Goal: Task Accomplishment & Management: Use online tool/utility

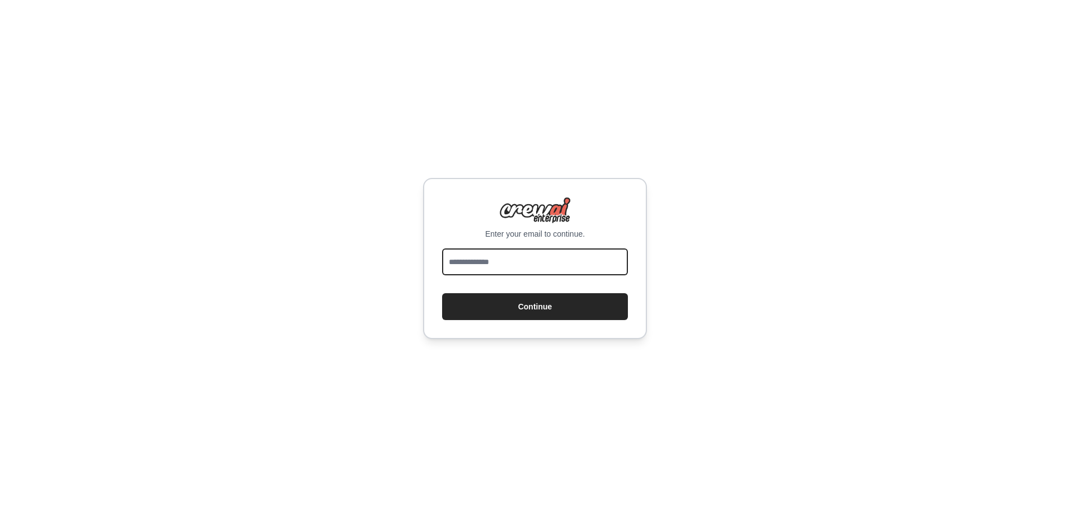
click at [505, 270] on input "email" at bounding box center [535, 261] width 186 height 27
type input "**********"
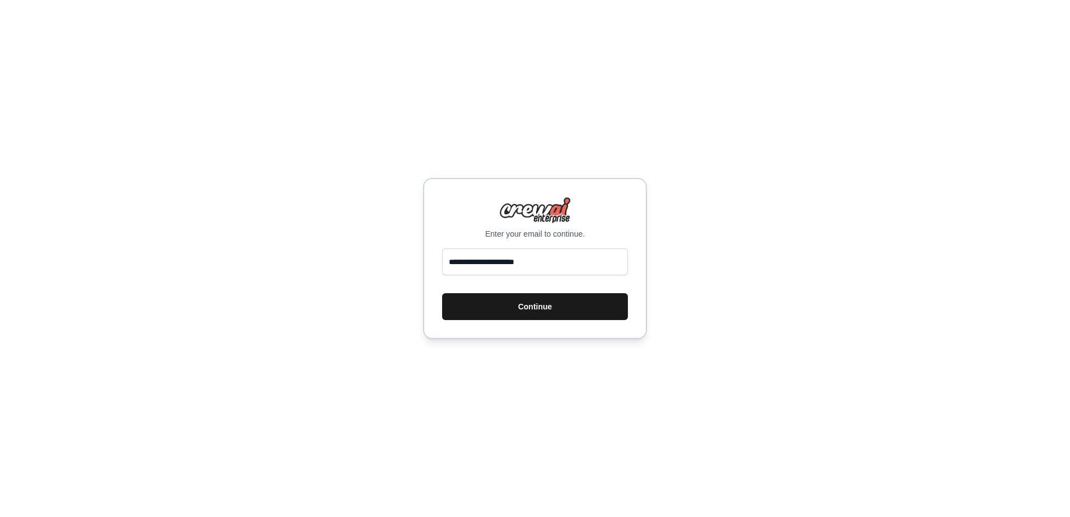
click at [538, 307] on button "Continue" at bounding box center [535, 306] width 186 height 27
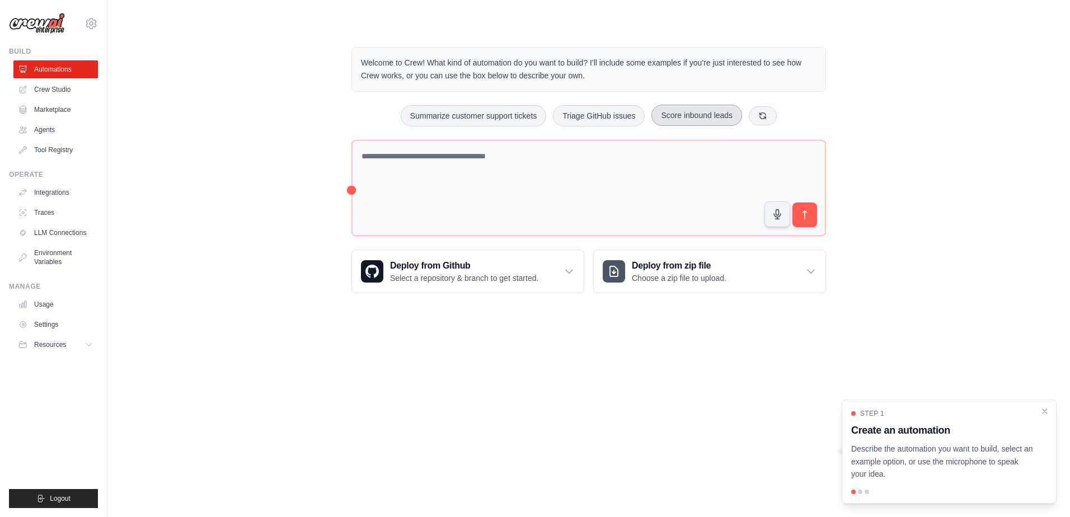
click at [691, 117] on button "Score inbound leads" at bounding box center [696, 115] width 91 height 21
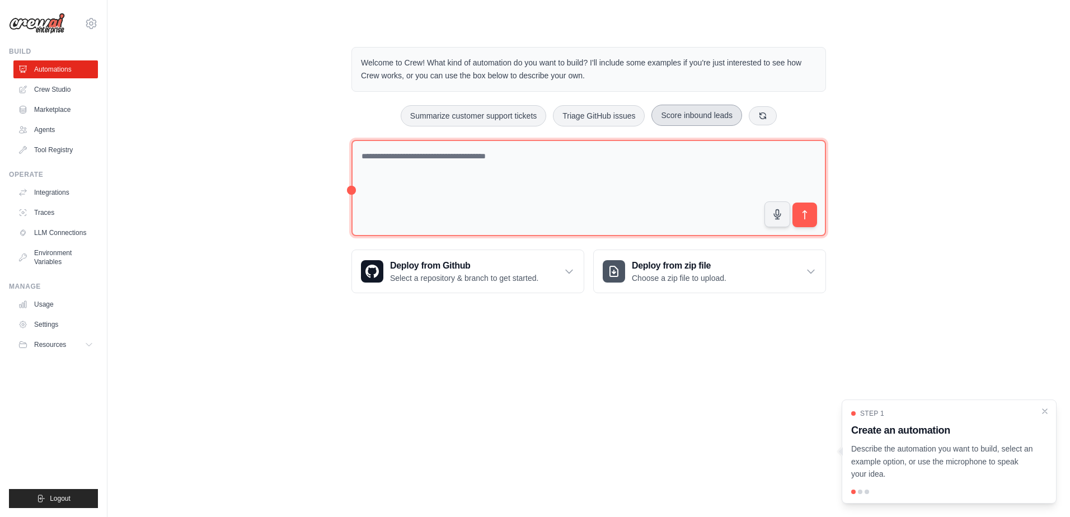
type textarea "**********"
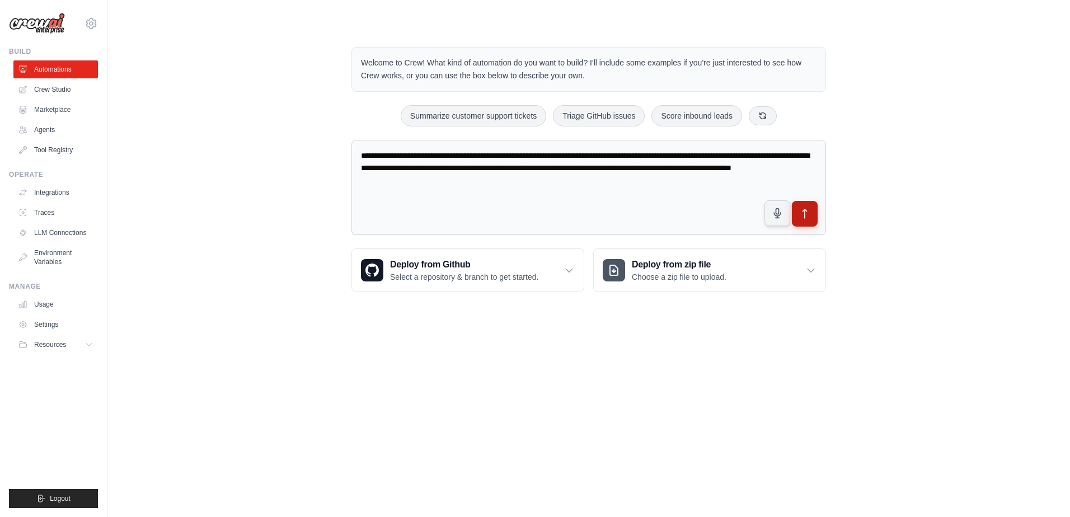
click at [812, 218] on button "submit" at bounding box center [805, 214] width 26 height 26
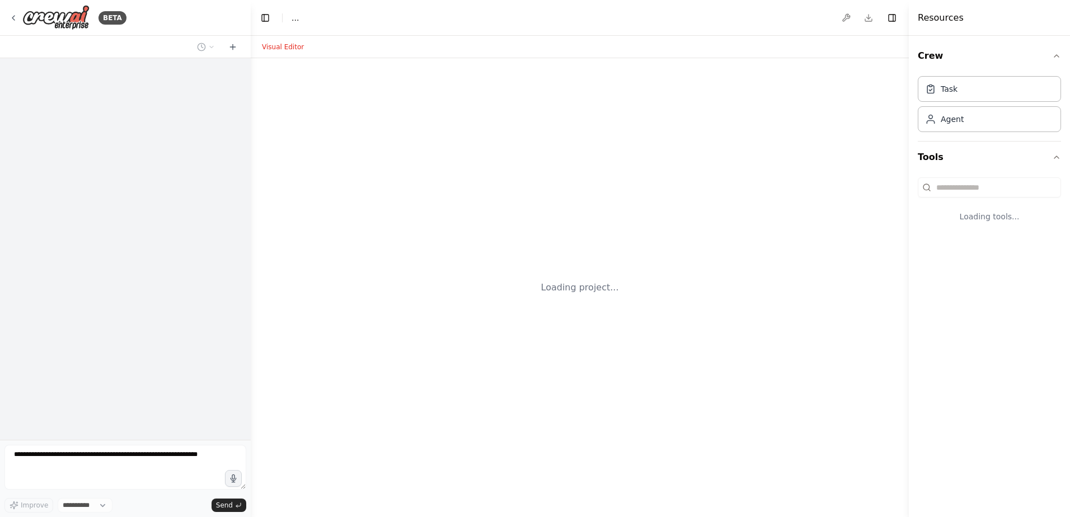
select select "****"
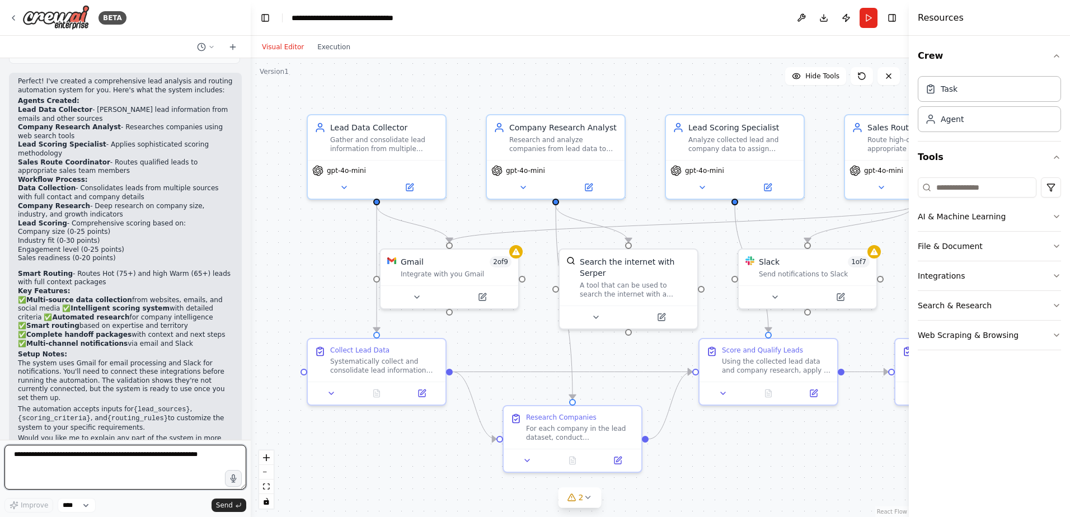
scroll to position [816, 0]
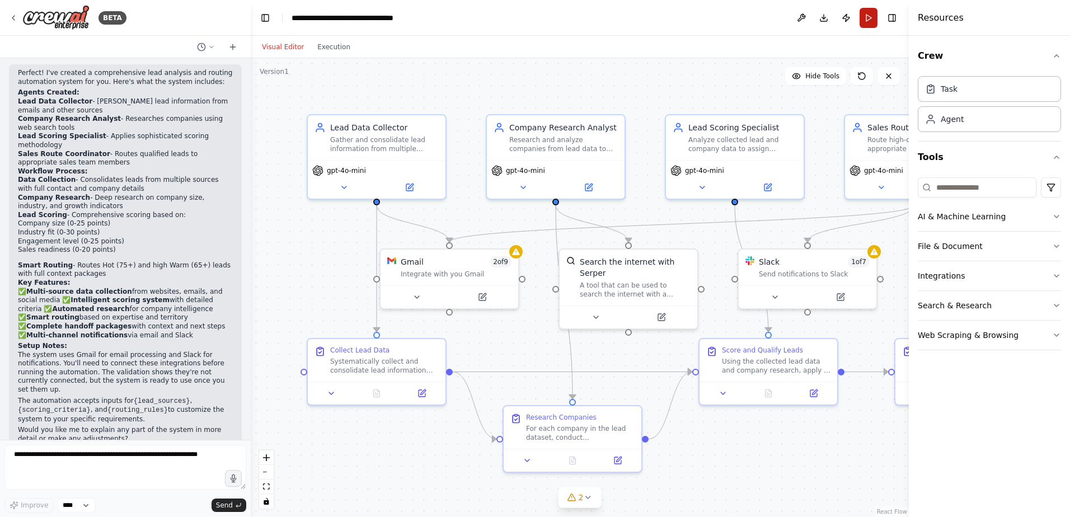
click at [867, 18] on button "Run" at bounding box center [868, 18] width 18 height 20
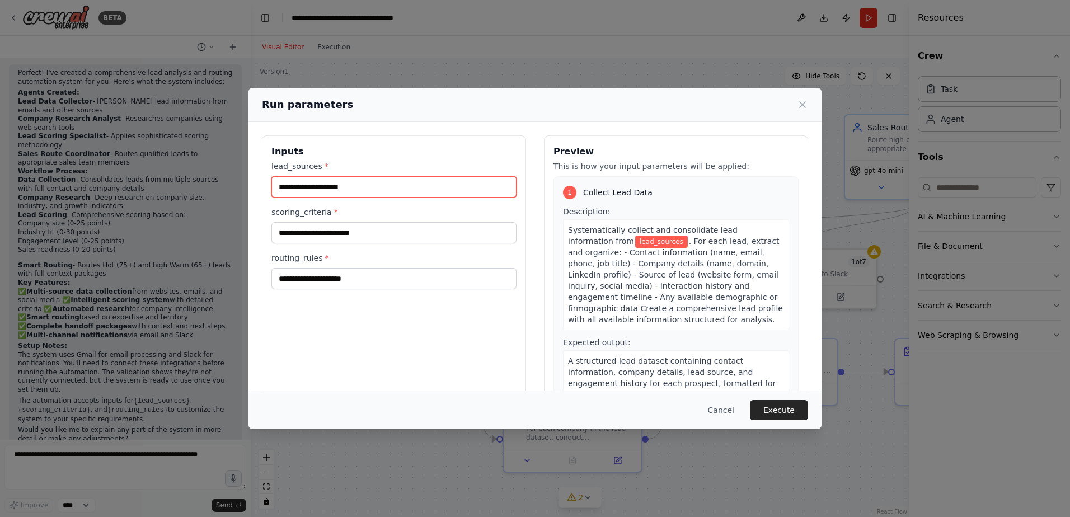
click at [390, 191] on input "lead_sources *" at bounding box center [393, 186] width 245 height 21
click at [783, 407] on button "Execute" at bounding box center [779, 410] width 58 height 20
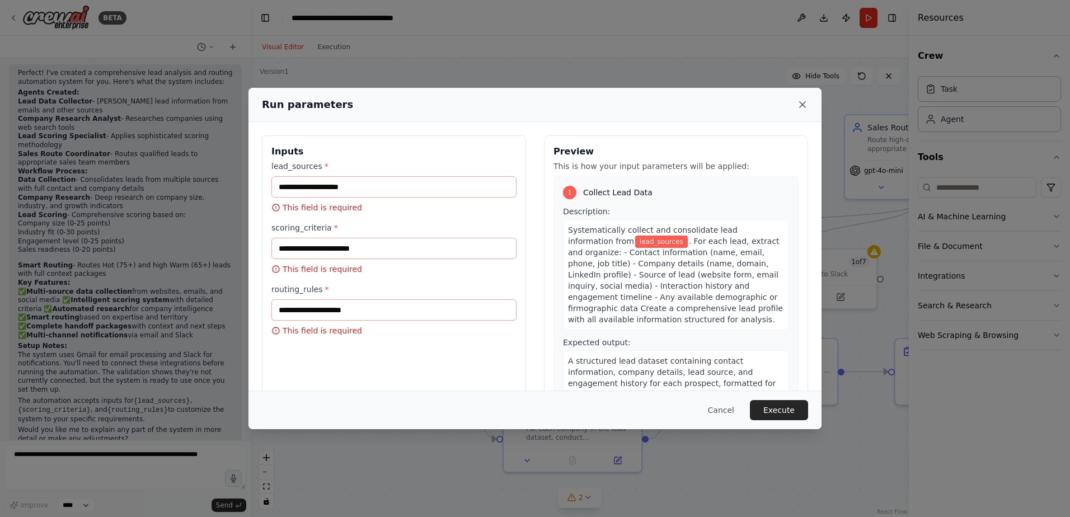
click at [800, 107] on icon at bounding box center [802, 105] width 6 height 6
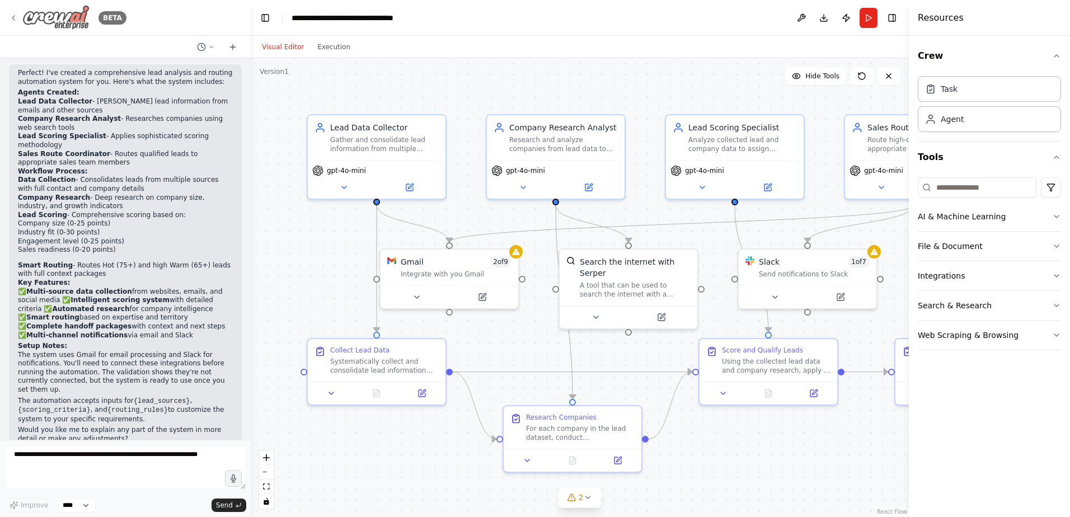
click at [11, 20] on icon at bounding box center [13, 17] width 9 height 9
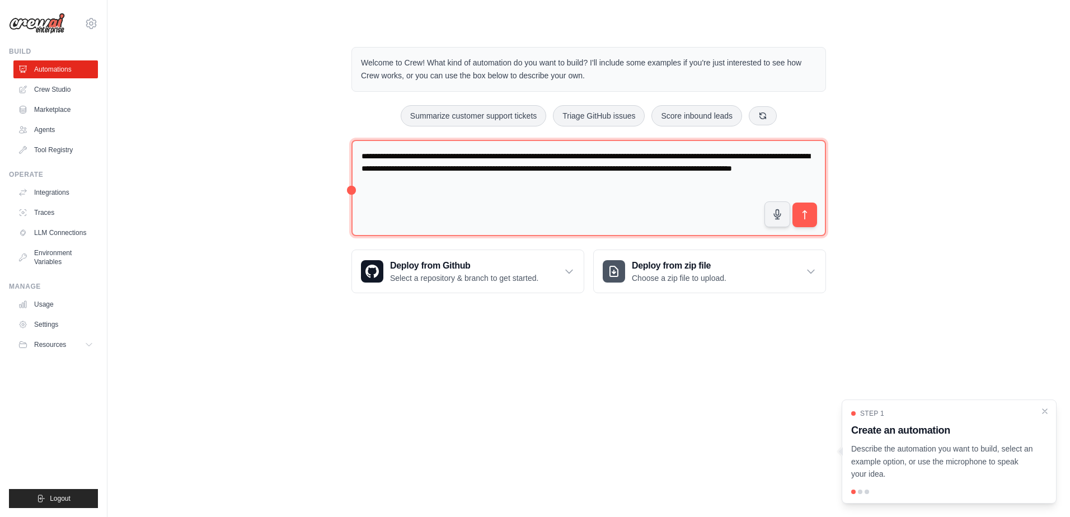
click at [714, 196] on textarea "**********" at bounding box center [588, 188] width 474 height 97
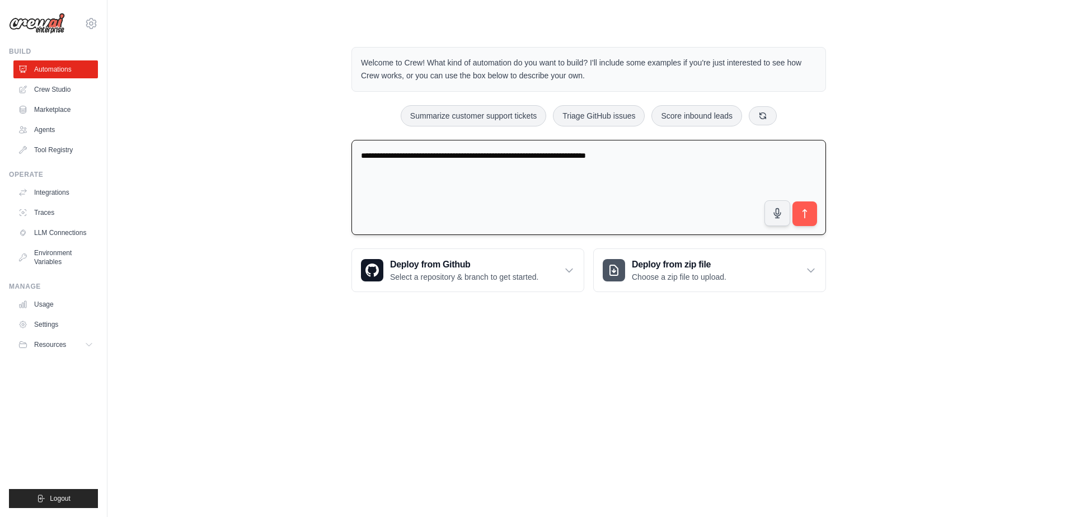
type textarea "**********"
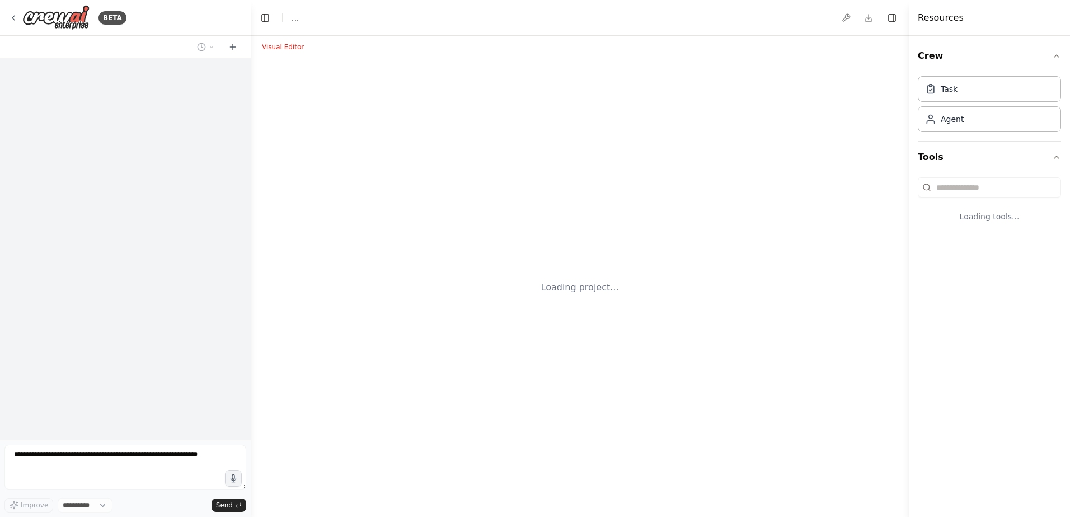
select select "****"
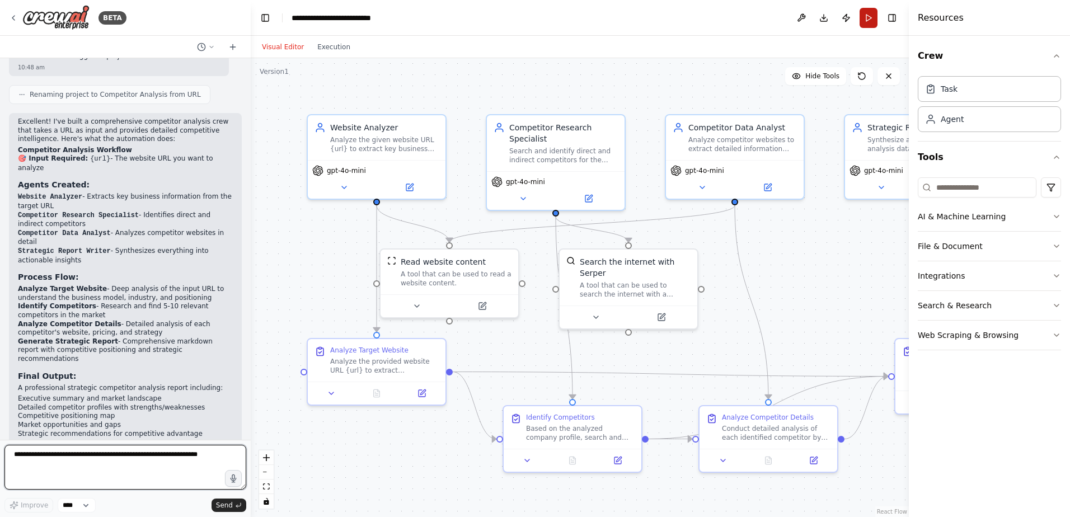
scroll to position [685, 0]
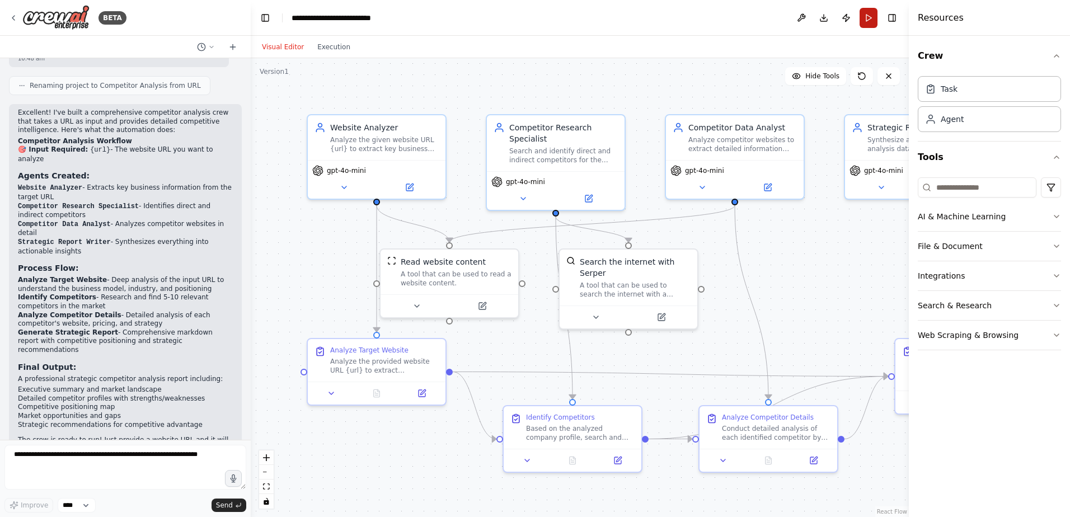
click at [867, 14] on button "Run" at bounding box center [868, 18] width 18 height 20
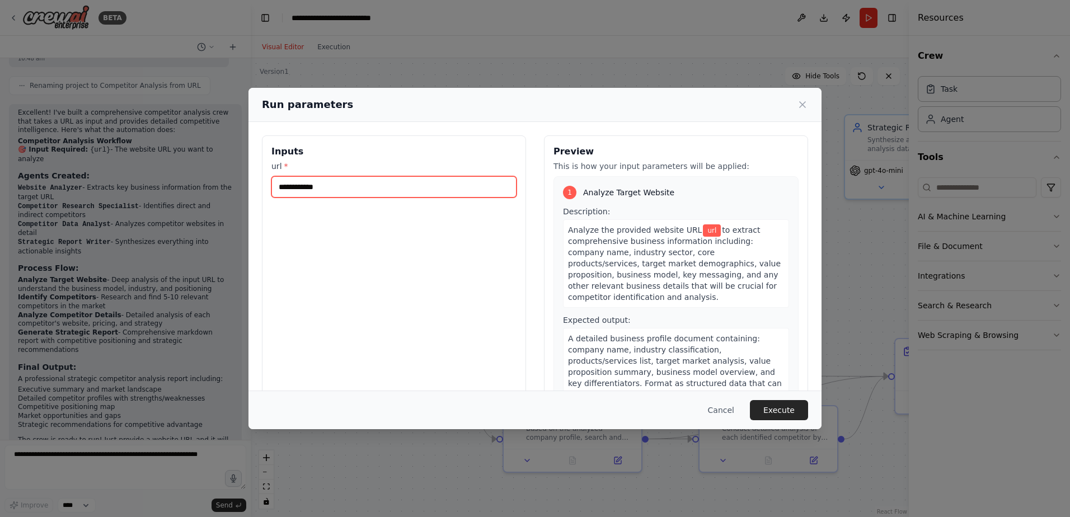
click at [322, 185] on input "url *" at bounding box center [393, 186] width 245 height 21
type input "**********"
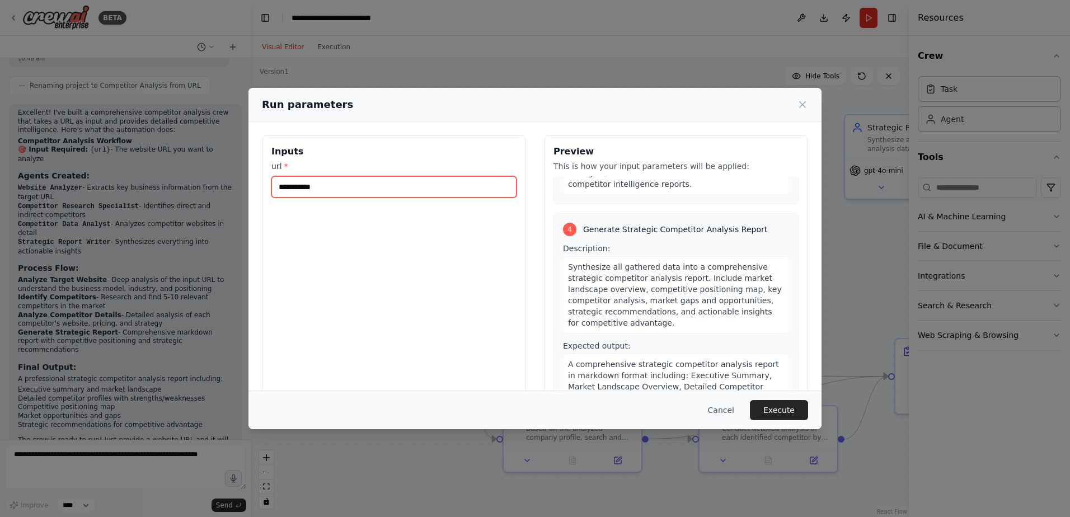
scroll to position [732, 0]
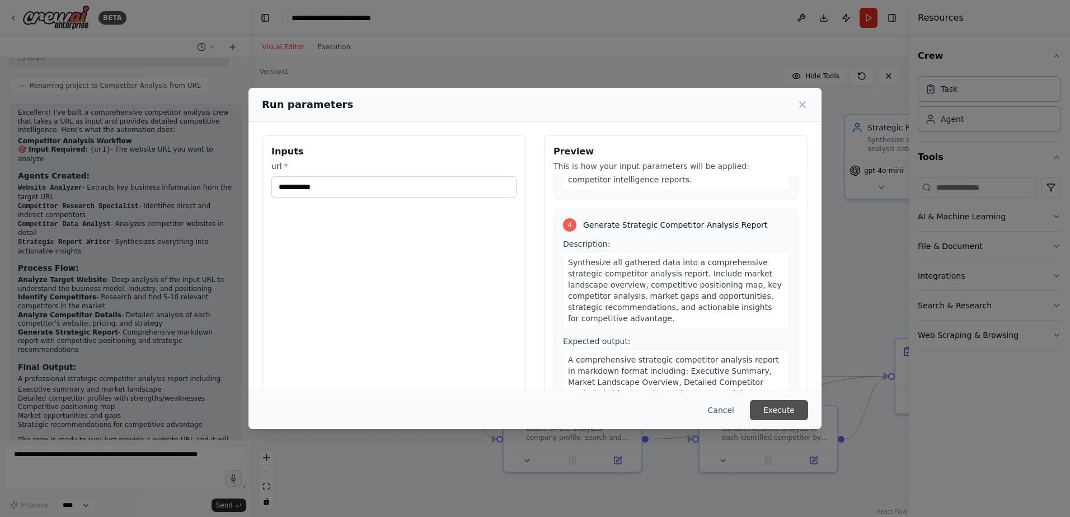
click at [789, 406] on button "Execute" at bounding box center [779, 410] width 58 height 20
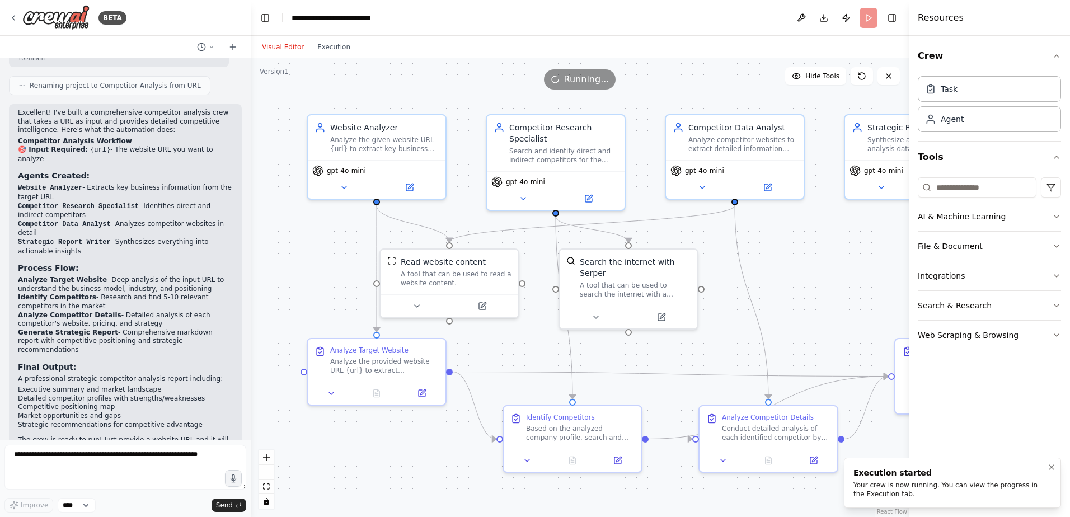
click at [883, 484] on div "Your crew is now running. You can view the progress in the Execution tab." at bounding box center [950, 490] width 194 height 18
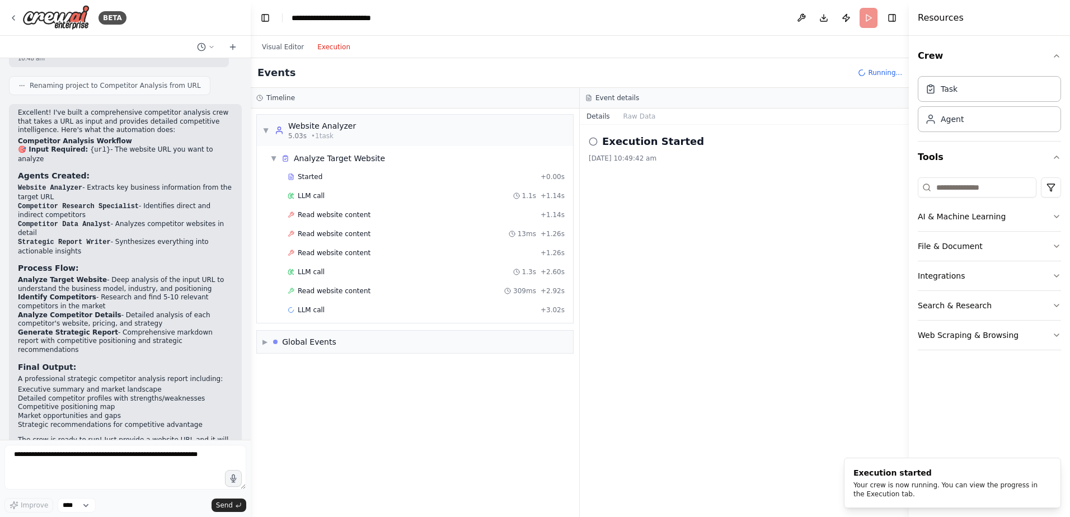
click at [317, 49] on button "Execution" at bounding box center [333, 46] width 46 height 13
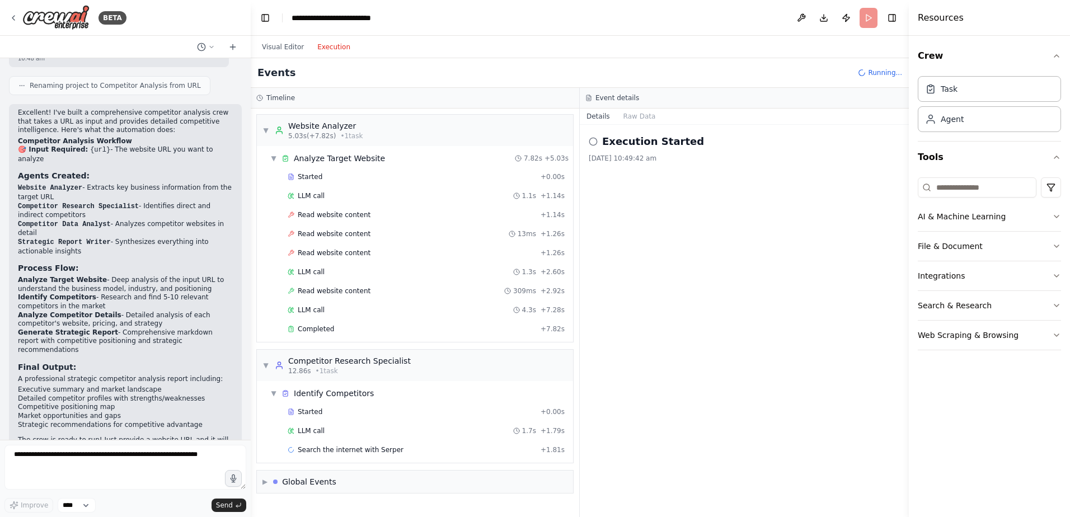
scroll to position [8, 0]
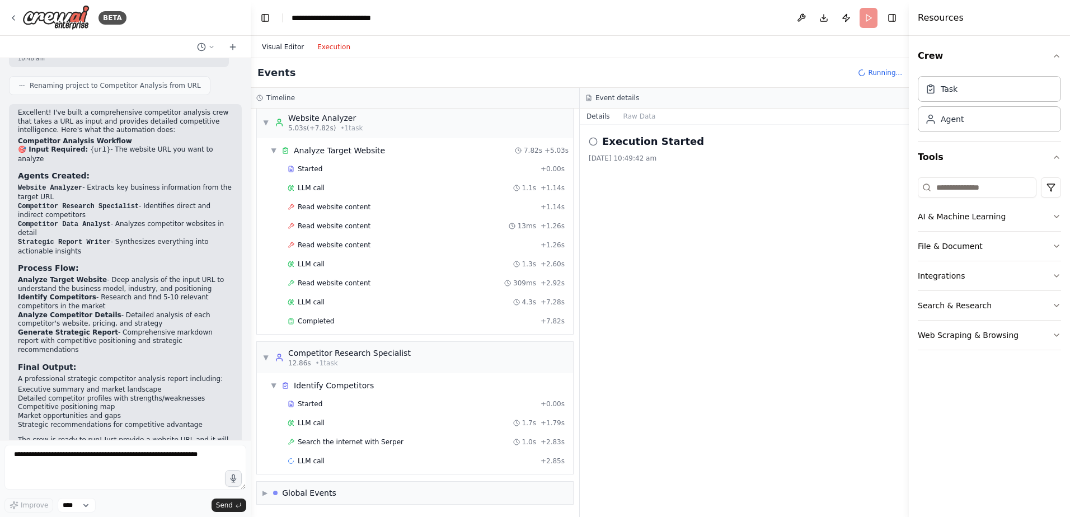
click at [293, 47] on button "Visual Editor" at bounding box center [282, 46] width 55 height 13
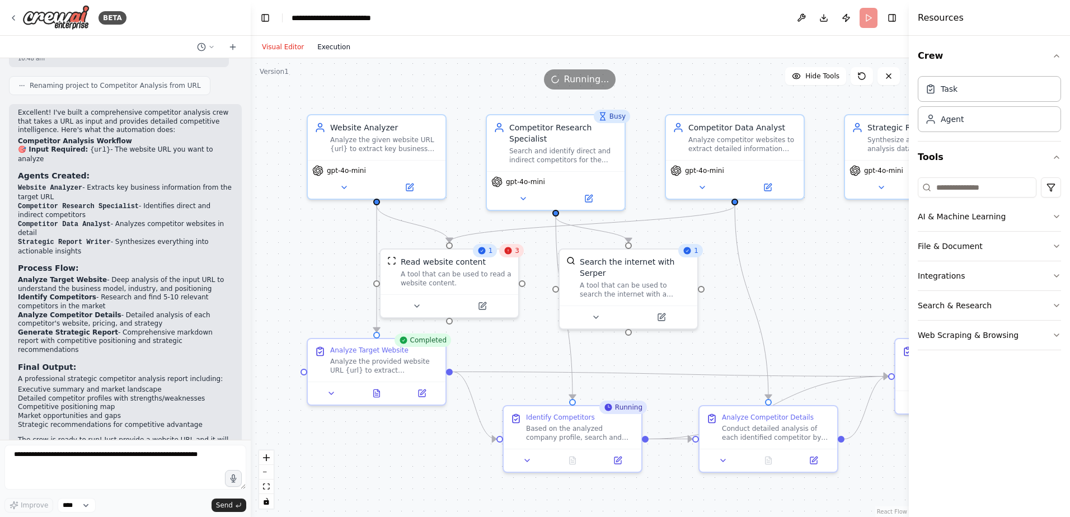
click at [328, 50] on button "Execution" at bounding box center [333, 46] width 46 height 13
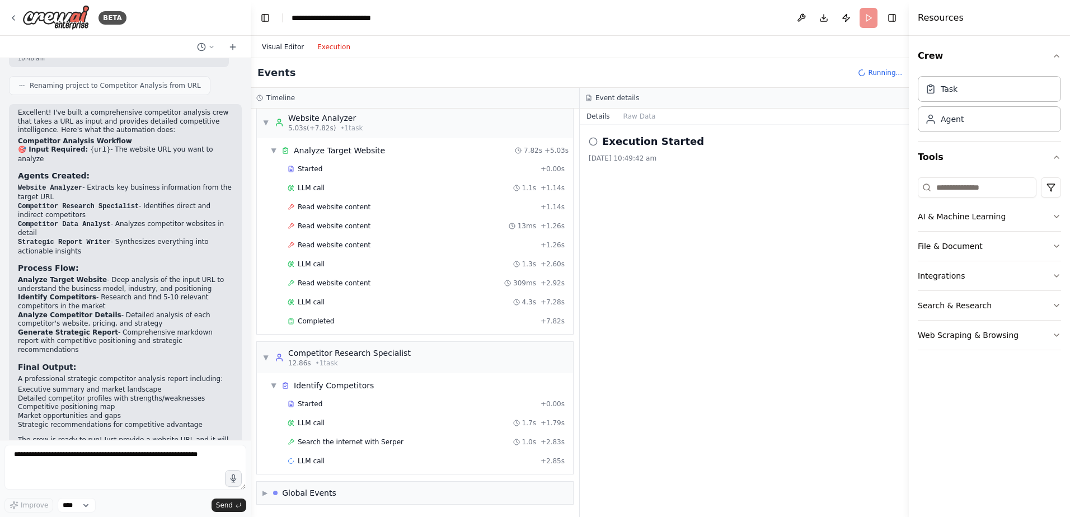
click at [287, 50] on button "Visual Editor" at bounding box center [282, 46] width 55 height 13
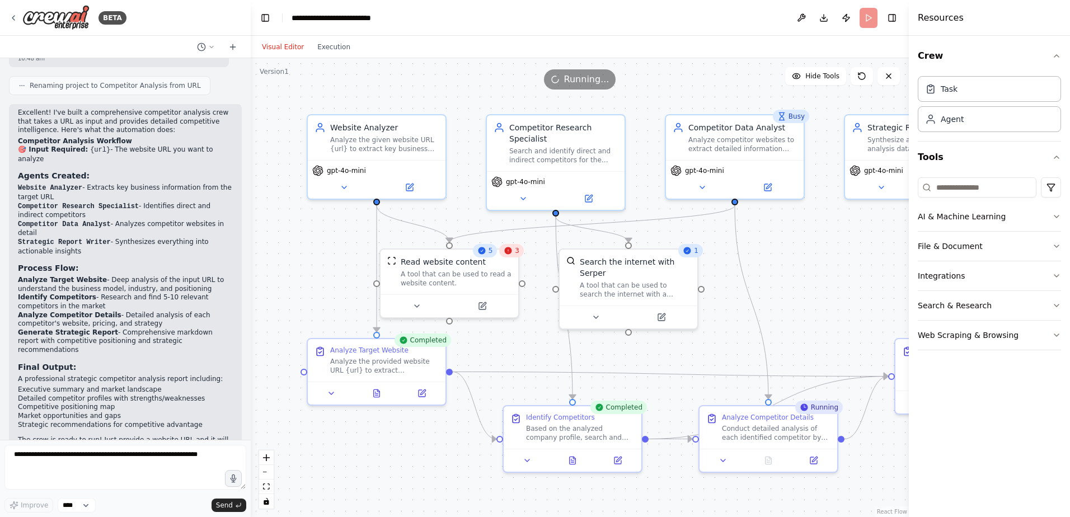
click at [509, 253] on icon at bounding box center [508, 250] width 7 height 7
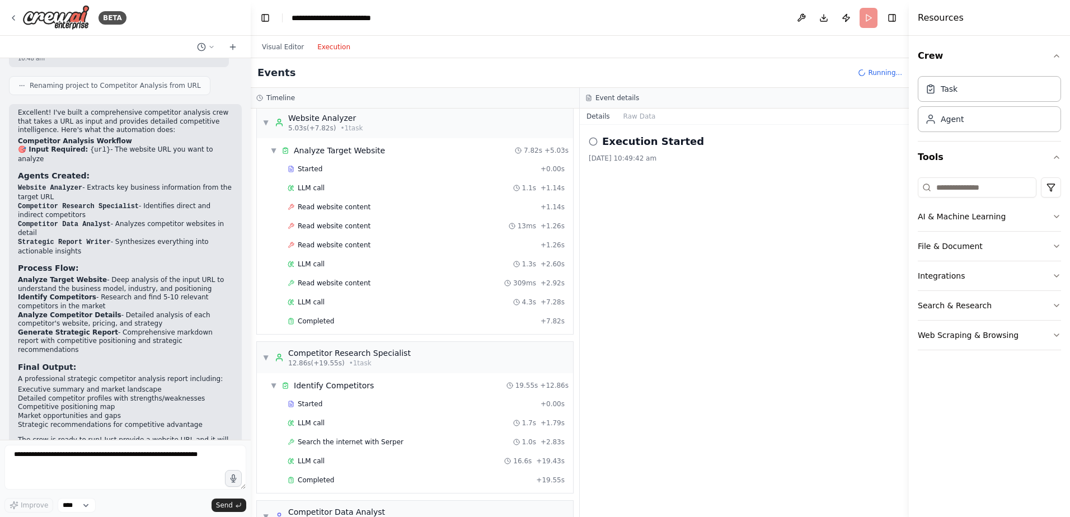
click at [336, 49] on button "Execution" at bounding box center [333, 46] width 46 height 13
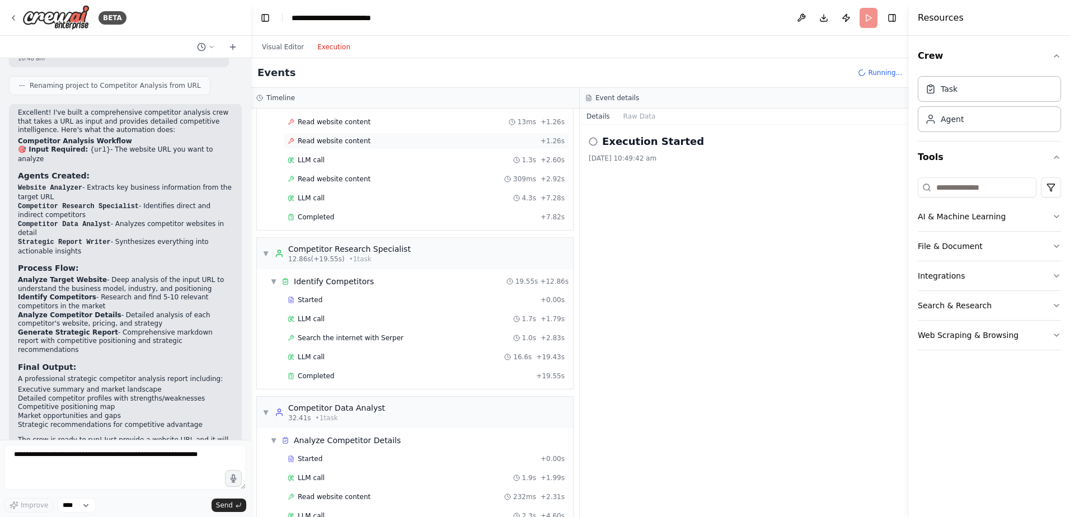
scroll to position [0, 0]
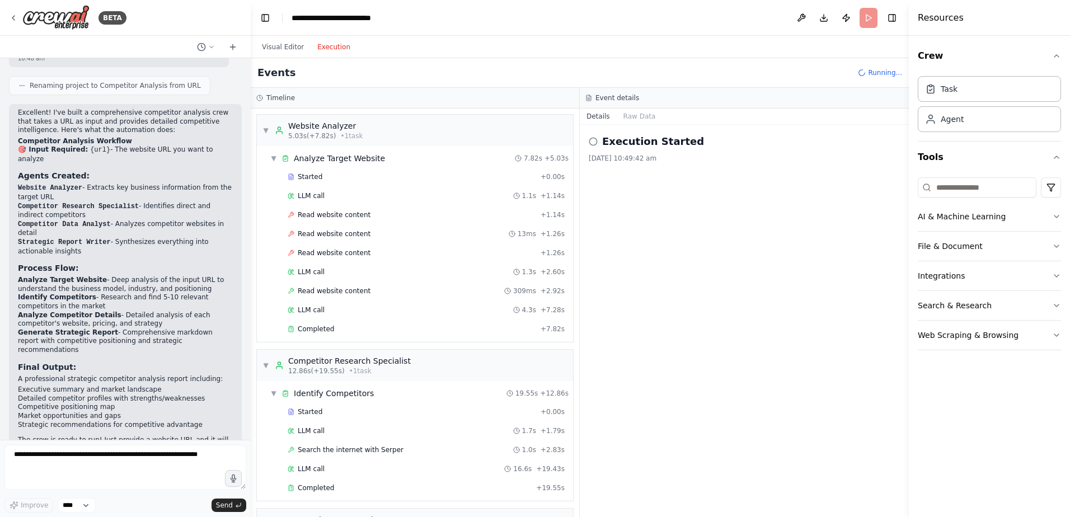
click at [338, 205] on div "Started + 0.00s LLM call 1.1s + 1.14s Read website content + 1.14s Read website…" at bounding box center [419, 253] width 307 height 171
click at [338, 215] on span "Read website content" at bounding box center [334, 214] width 73 height 9
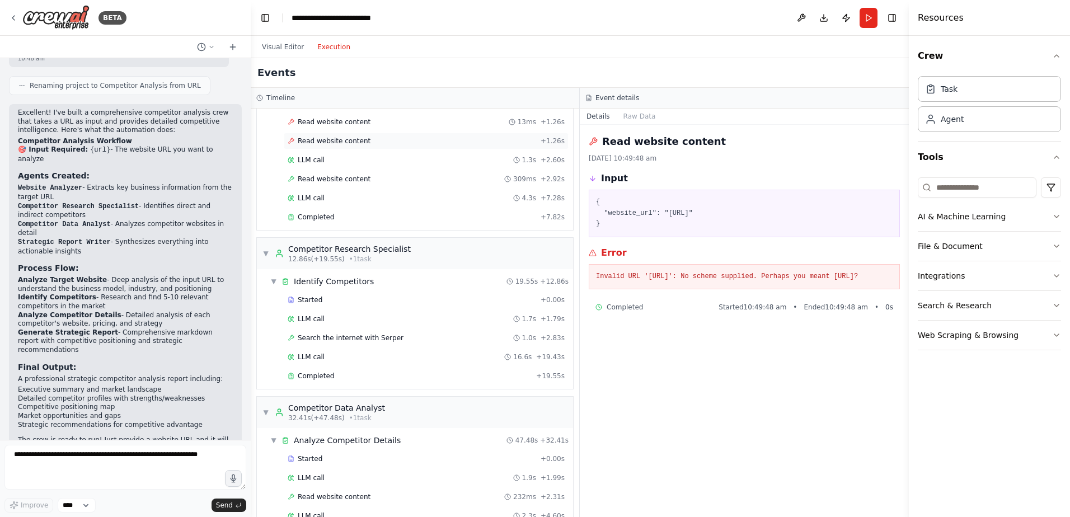
scroll to position [56, 0]
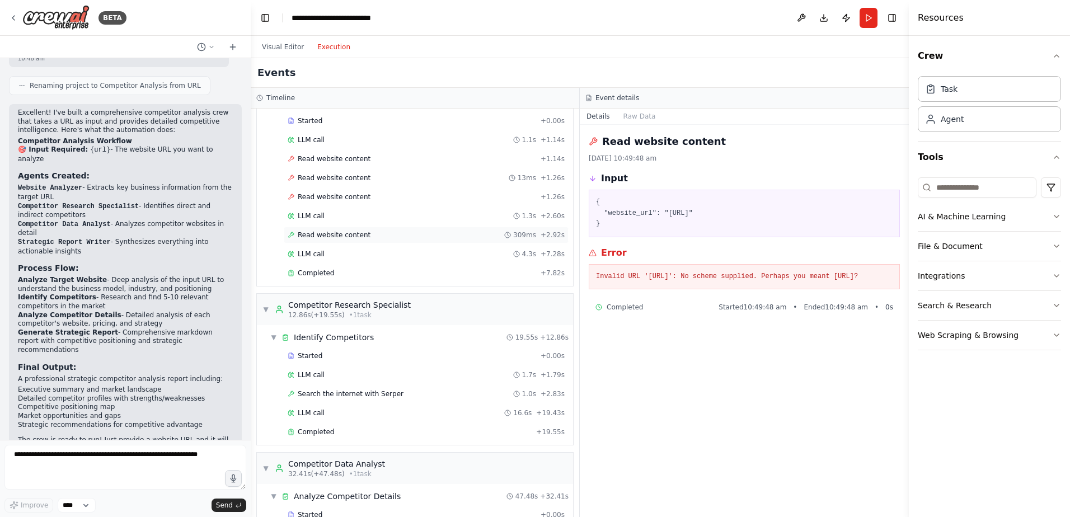
click at [354, 234] on span "Read website content" at bounding box center [334, 234] width 73 height 9
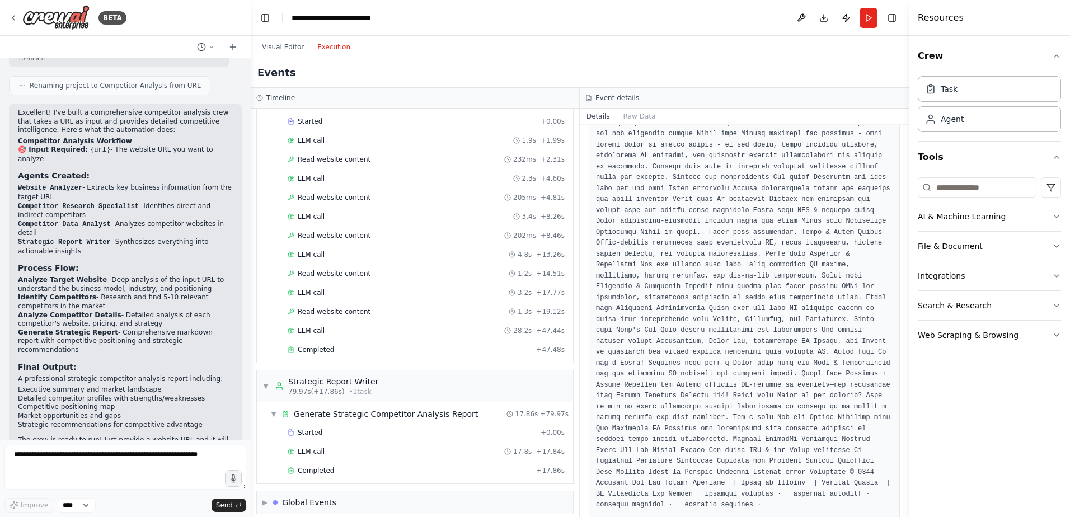
scroll to position [459, 0]
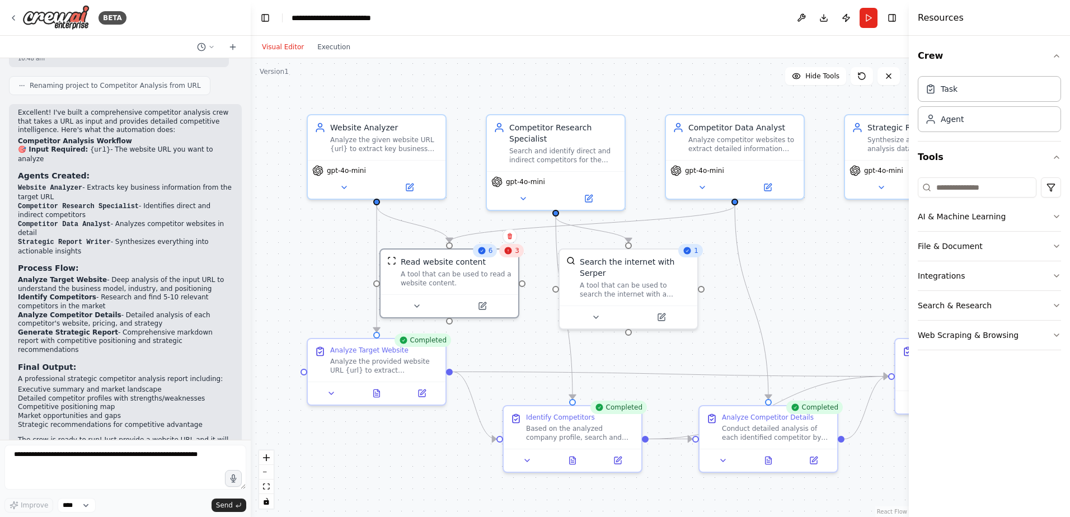
click at [276, 45] on button "Visual Editor" at bounding box center [282, 46] width 55 height 13
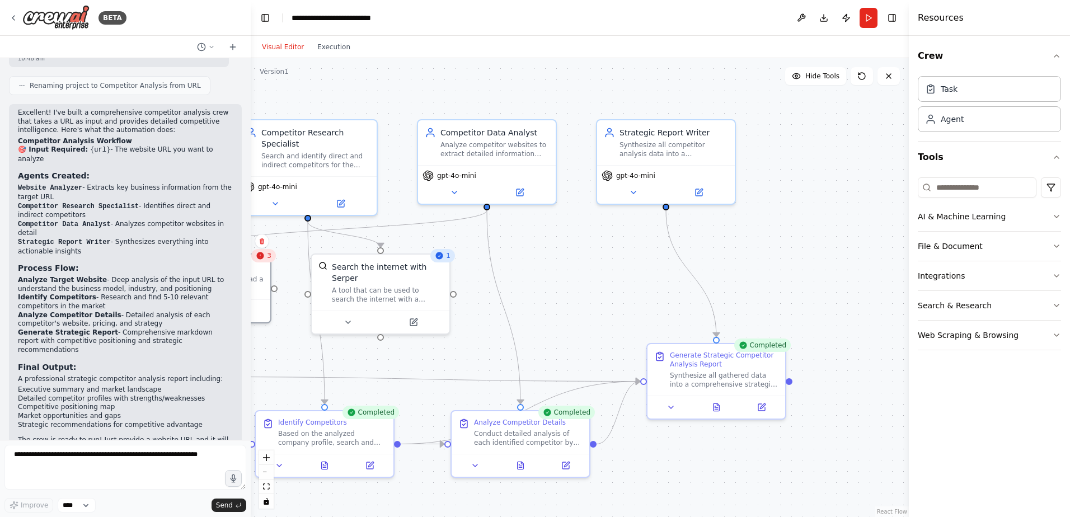
drag, startPoint x: 713, startPoint y: 359, endPoint x: 465, endPoint y: 364, distance: 247.9
click at [465, 364] on div ".deletable-edge-delete-btn { width: 20px; height: 20px; border: 0px solid #ffff…" at bounding box center [580, 287] width 658 height 459
click at [723, 374] on div "Synthesize all gathered data into a comprehensive strategic competitor analysis…" at bounding box center [724, 378] width 109 height 18
click at [767, 350] on div "Completed" at bounding box center [762, 344] width 57 height 13
click at [675, 409] on icon at bounding box center [670, 405] width 9 height 9
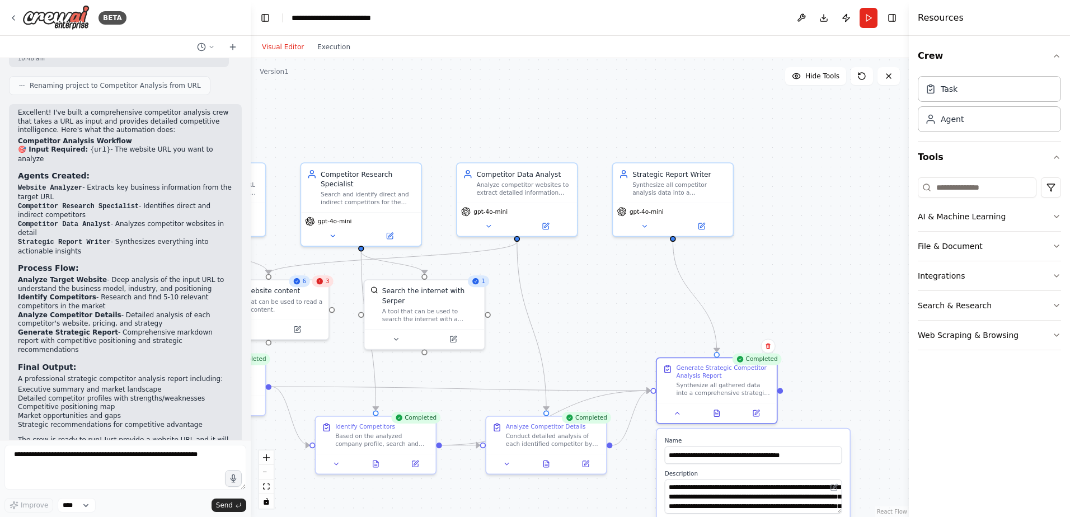
click at [862, 375] on div ".deletable-edge-delete-btn { width: 20px; height: 20px; border: 0px solid #ffff…" at bounding box center [580, 287] width 658 height 459
click at [724, 410] on button at bounding box center [716, 412] width 41 height 12
click at [727, 408] on button at bounding box center [721, 412] width 41 height 12
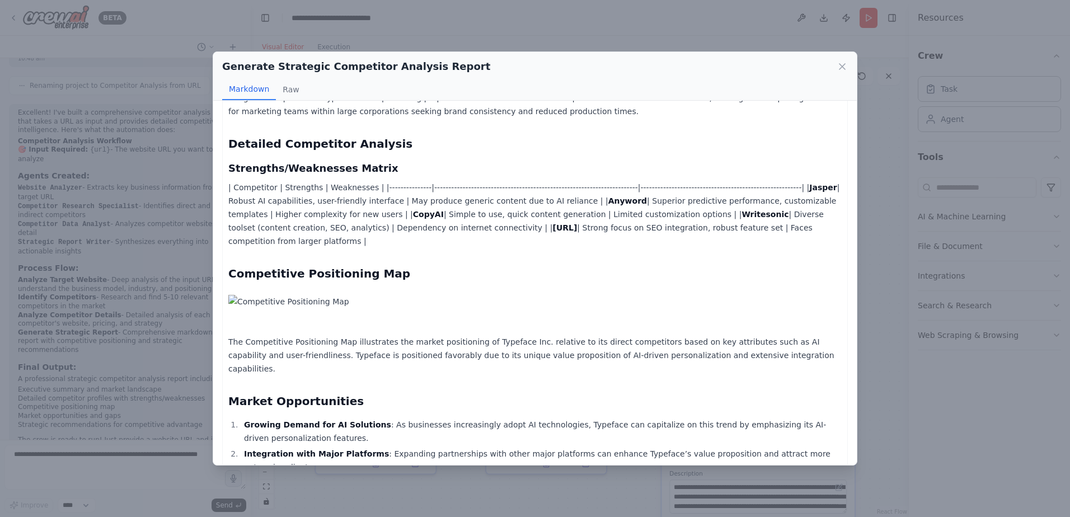
scroll to position [224, 0]
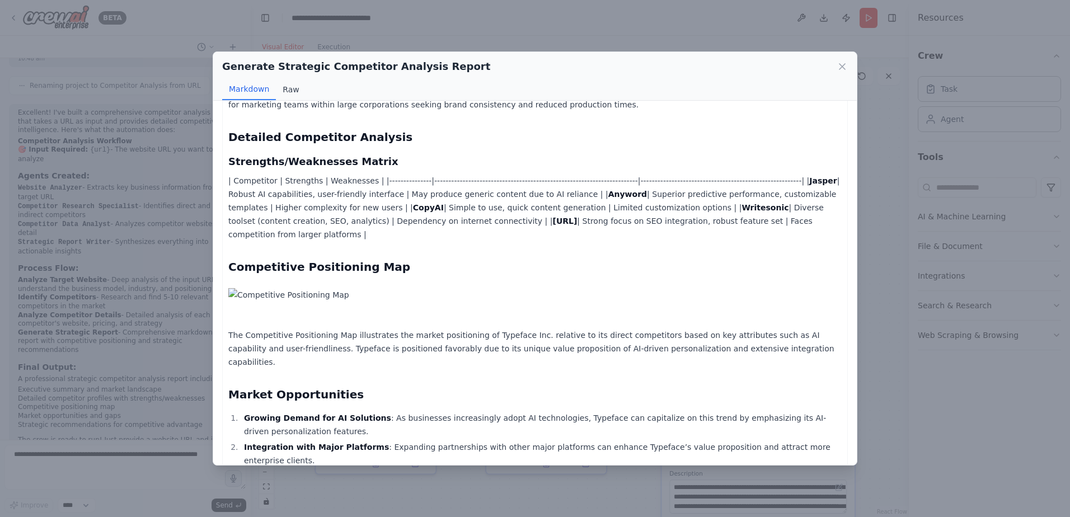
click at [289, 91] on button "Raw" at bounding box center [291, 89] width 30 height 21
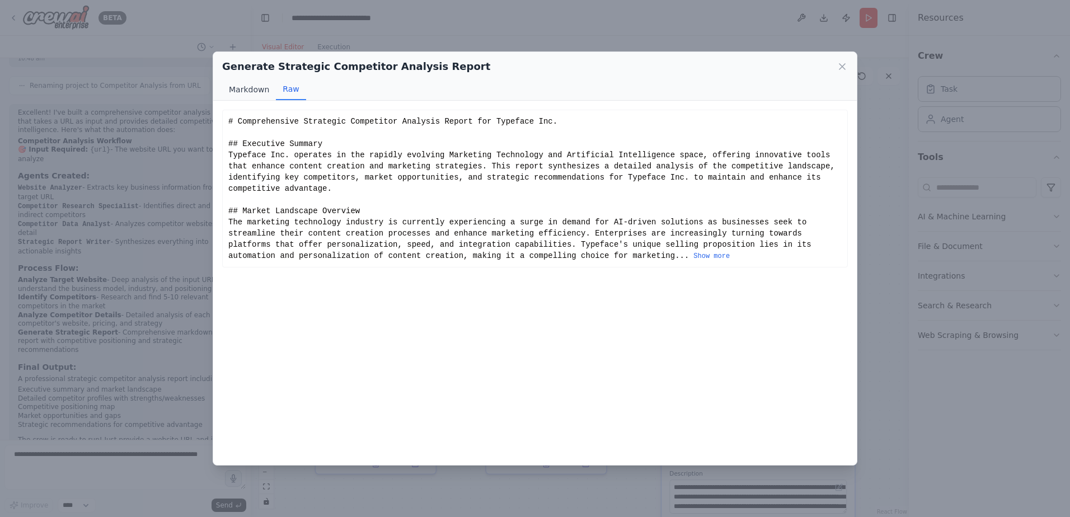
click at [252, 91] on button "Markdown" at bounding box center [249, 89] width 54 height 21
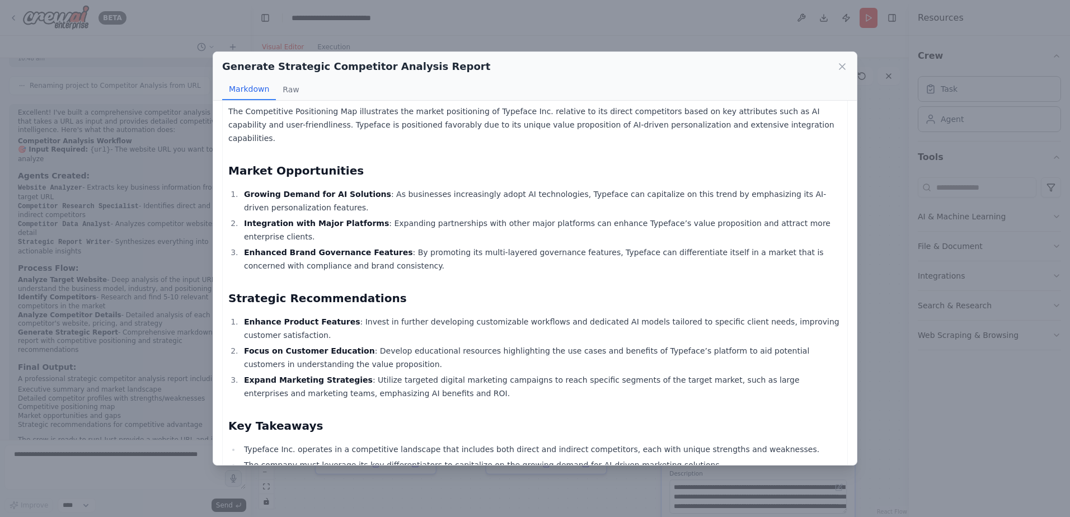
scroll to position [494, 0]
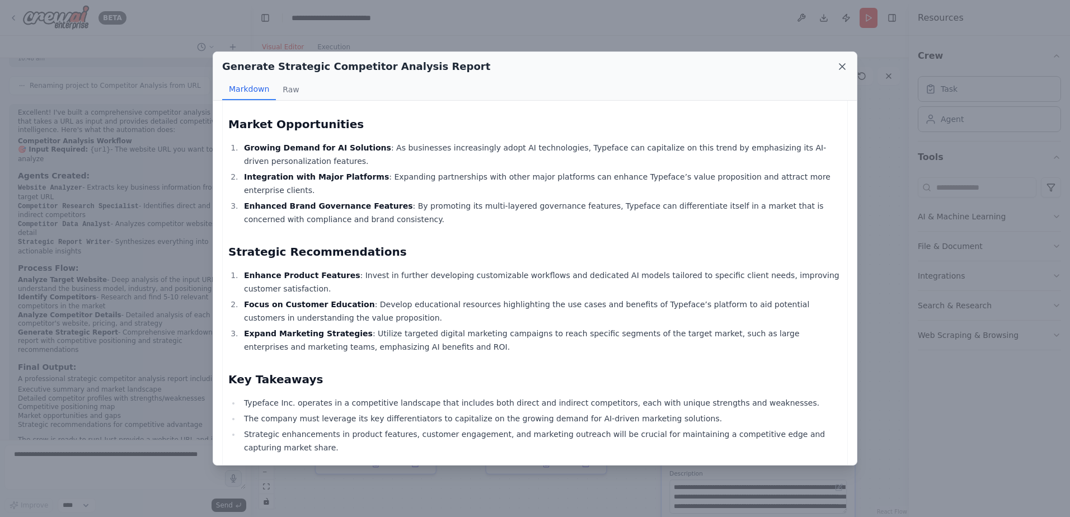
click at [839, 68] on icon at bounding box center [841, 66] width 11 height 11
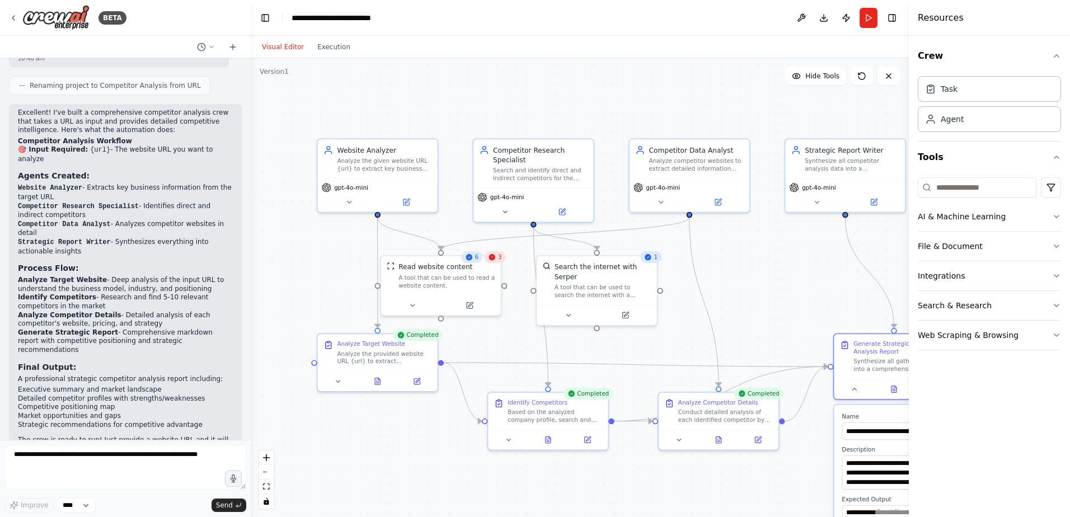
drag, startPoint x: 437, startPoint y: 360, endPoint x: 609, endPoint y: 336, distance: 174.0
click at [609, 336] on div ".deletable-edge-delete-btn { width: 20px; height: 20px; border: 0px solid #ffff…" at bounding box center [580, 287] width 658 height 459
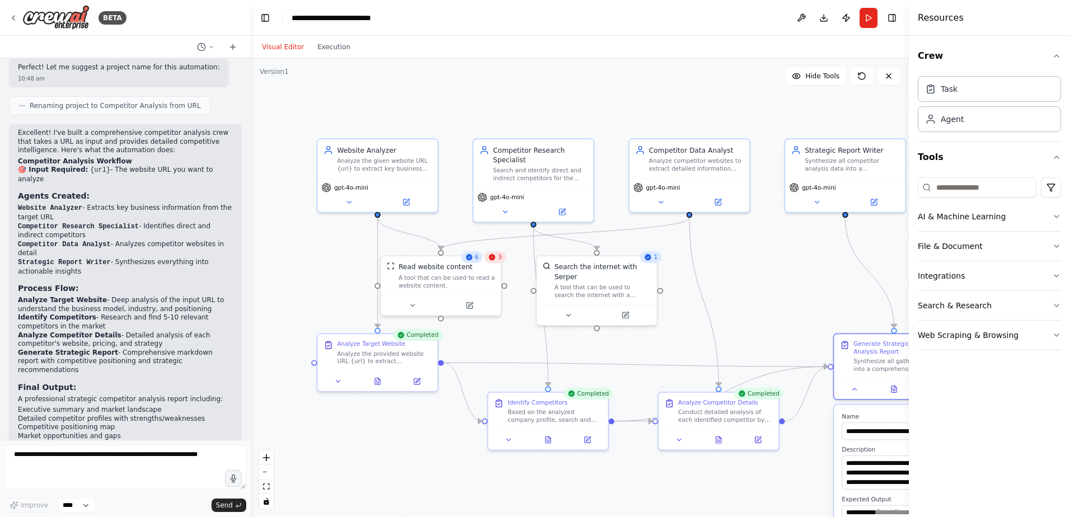
scroll to position [685, 0]
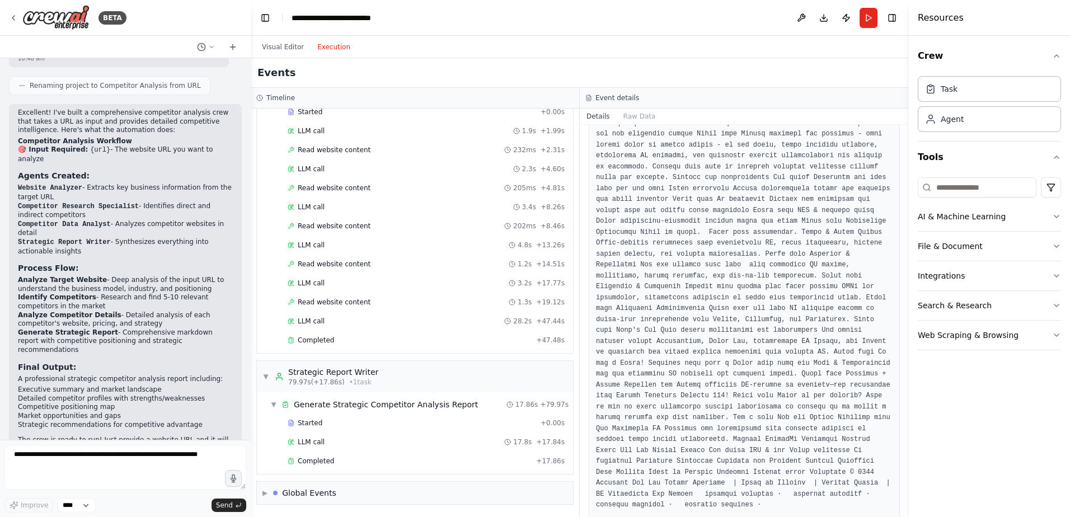
click at [329, 43] on button "Execution" at bounding box center [333, 46] width 46 height 13
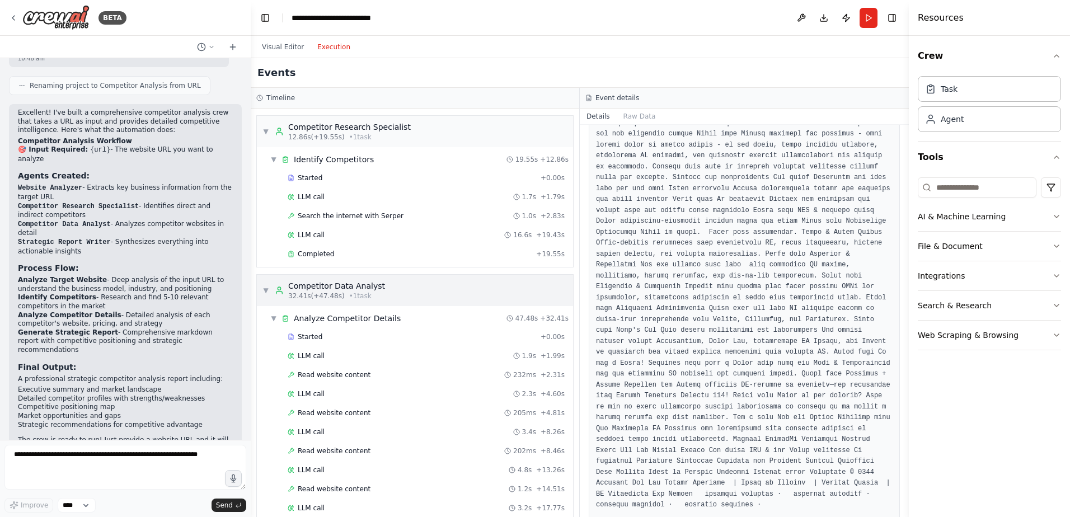
scroll to position [179, 0]
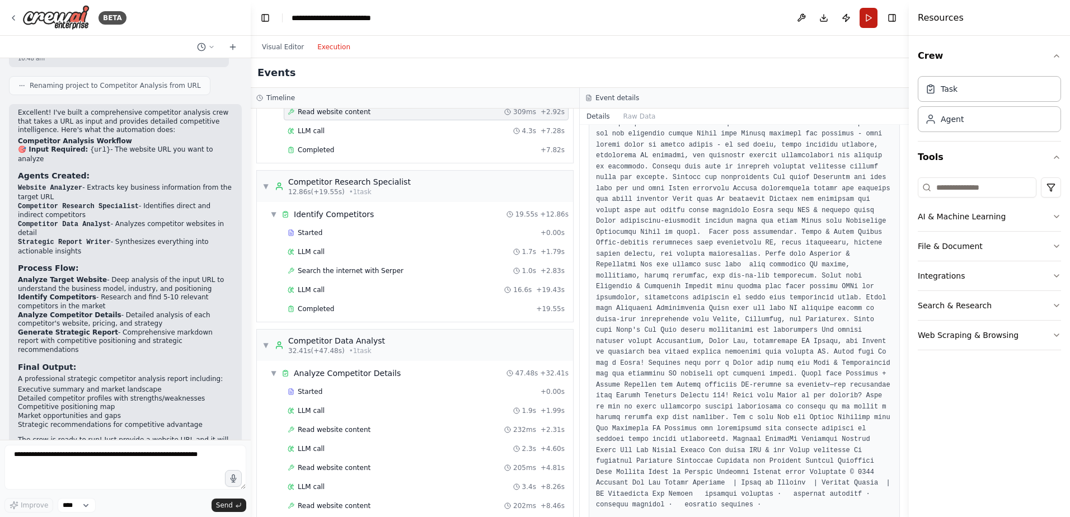
click at [871, 19] on button "Run" at bounding box center [868, 18] width 18 height 20
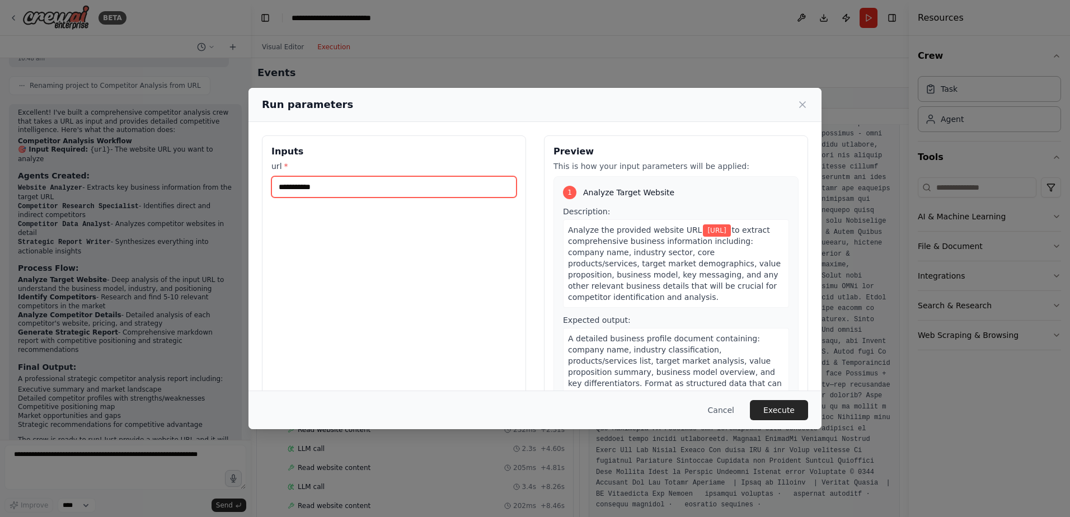
click at [331, 195] on input "**********" at bounding box center [393, 186] width 245 height 21
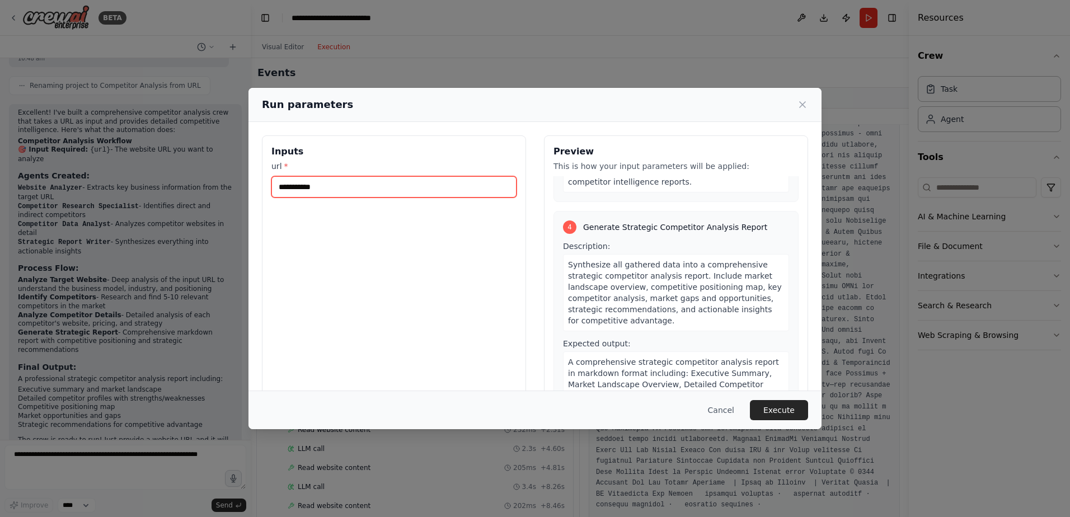
scroll to position [732, 0]
click at [724, 407] on button "Cancel" at bounding box center [721, 410] width 44 height 20
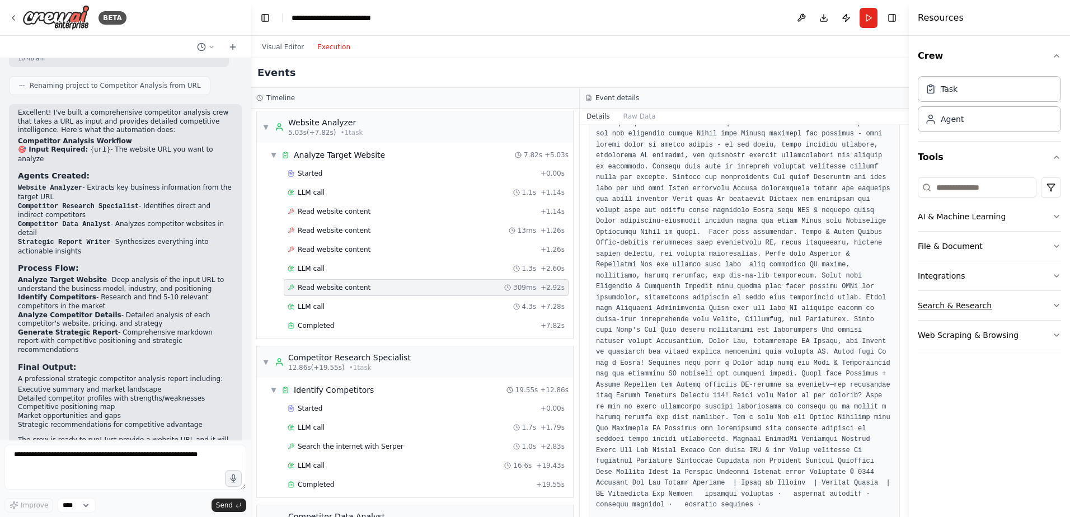
scroll to position [0, 0]
